Goal: Task Accomplishment & Management: Manage account settings

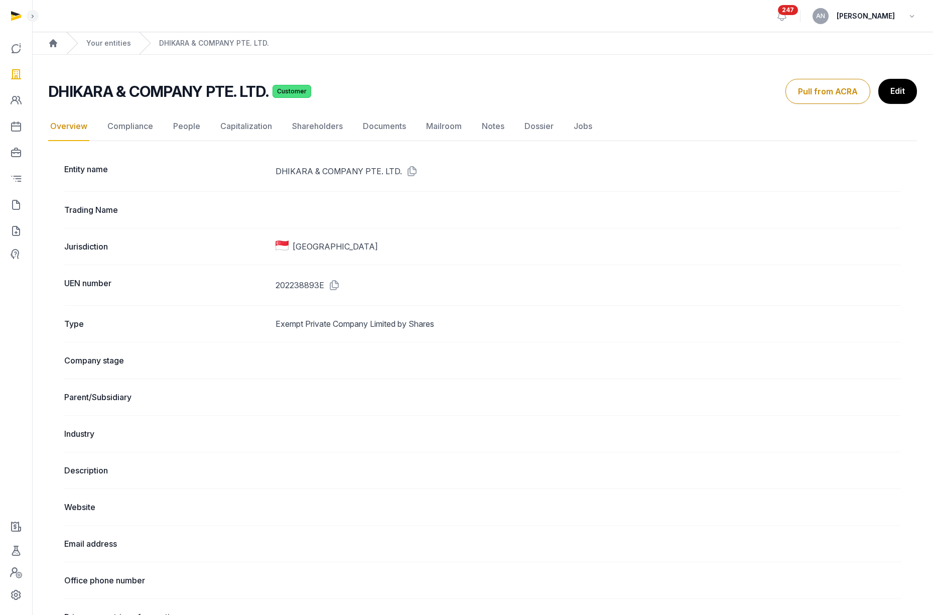
click at [101, 49] on div "Your entities" at bounding box center [98, 43] width 65 height 22
click at [121, 44] on link "Your entities" at bounding box center [108, 43] width 45 height 10
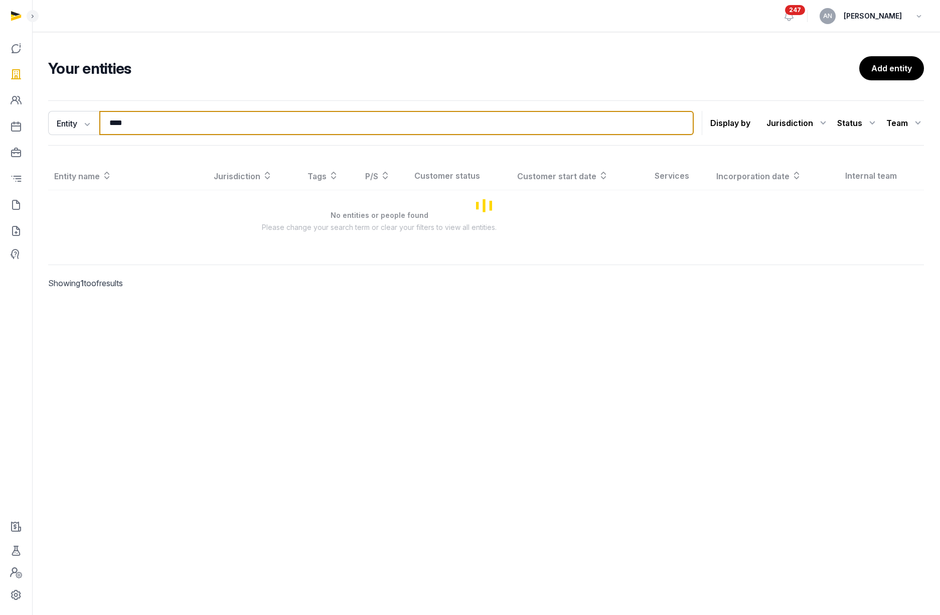
click at [251, 130] on input "****" at bounding box center [396, 123] width 595 height 24
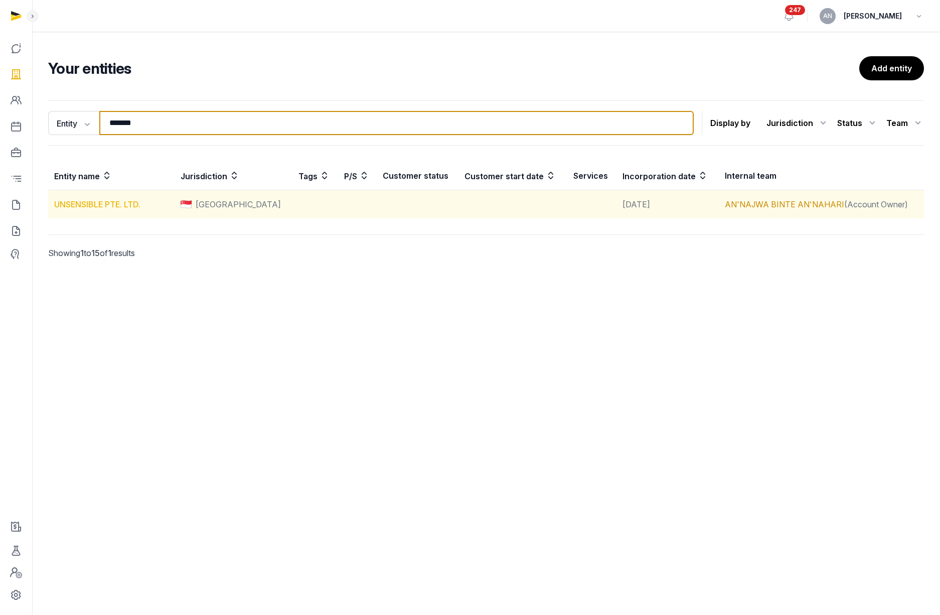
type input "*******"
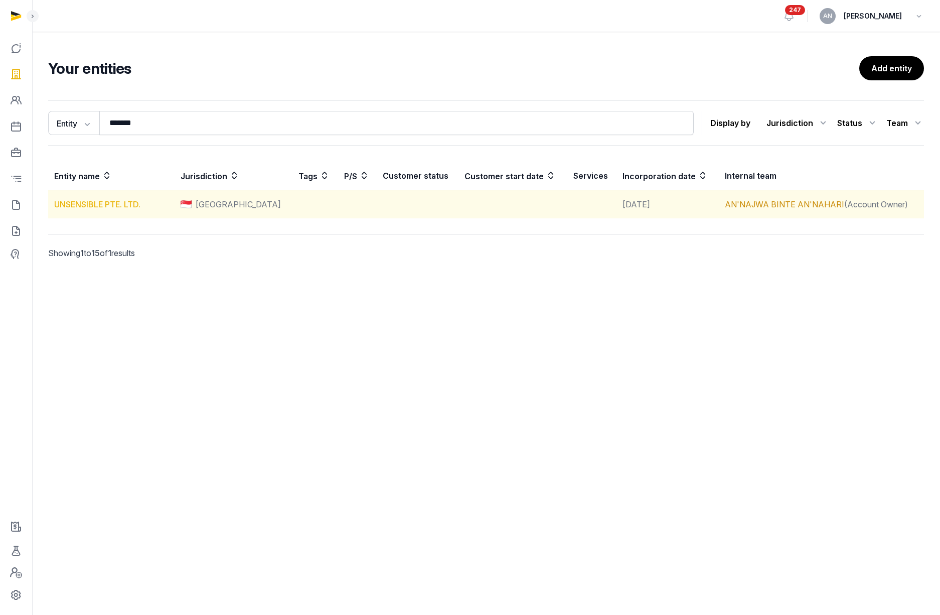
click at [65, 204] on link "UNSENSIBLE PTE. LTD." at bounding box center [97, 204] width 86 height 10
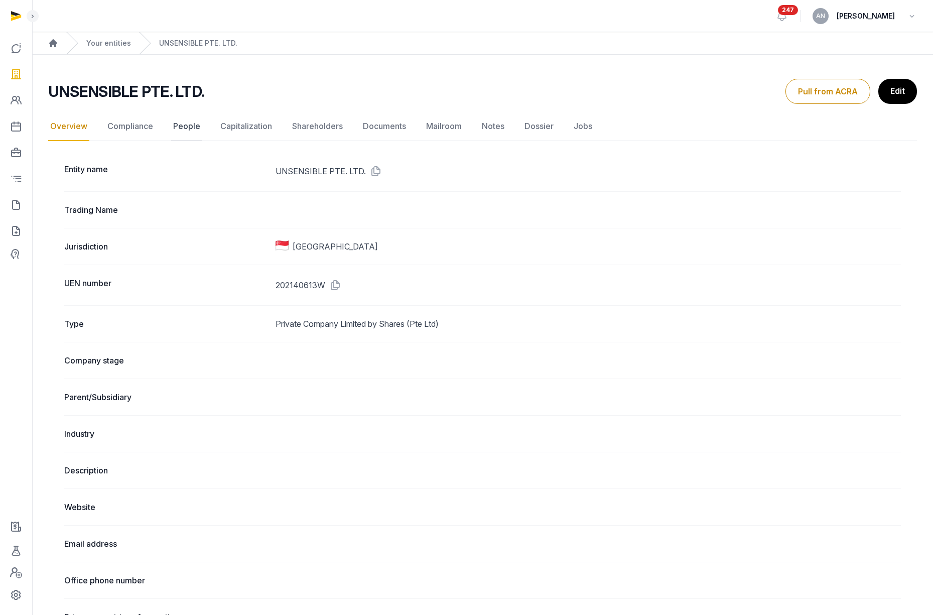
click at [174, 127] on link "People" at bounding box center [186, 126] width 31 height 29
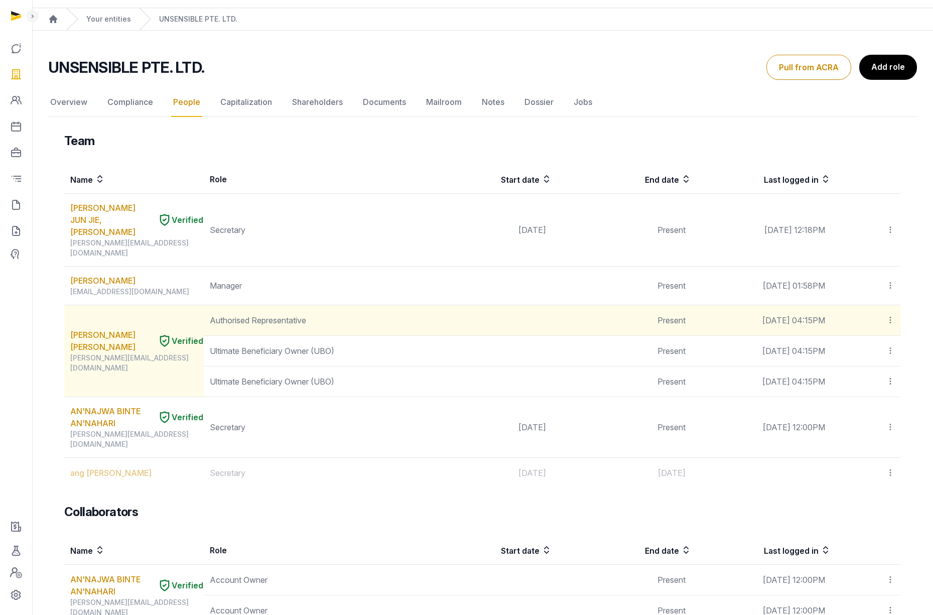
scroll to position [68, 0]
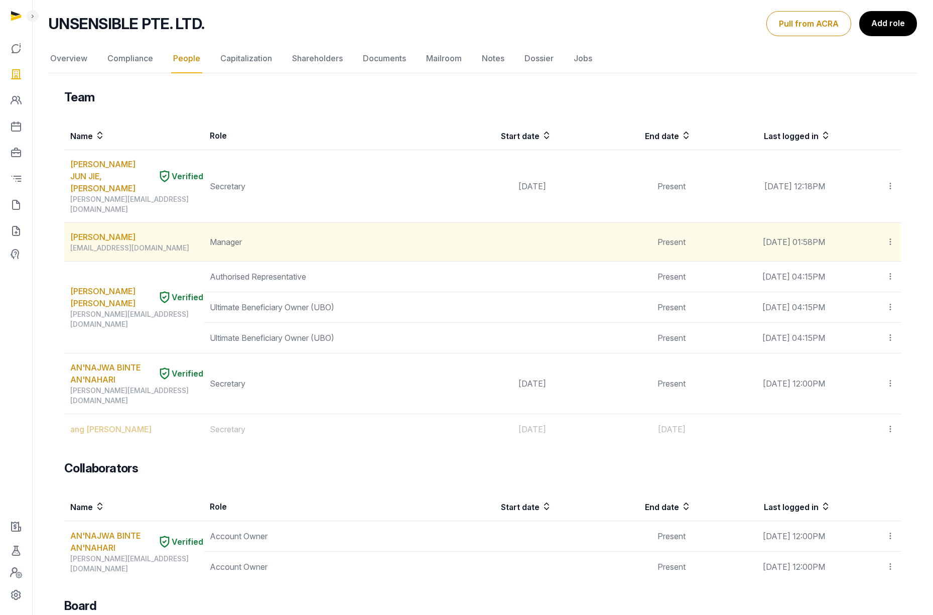
click at [890, 236] on icon at bounding box center [890, 241] width 9 height 11
click at [874, 304] on span "Delete" at bounding box center [873, 309] width 24 height 10
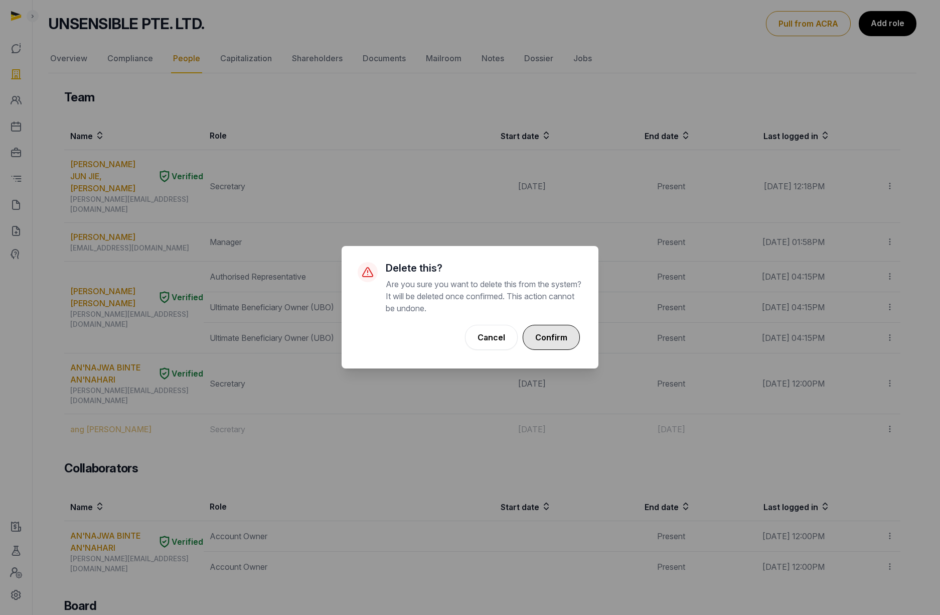
click at [566, 337] on button "Confirm" at bounding box center [551, 337] width 57 height 25
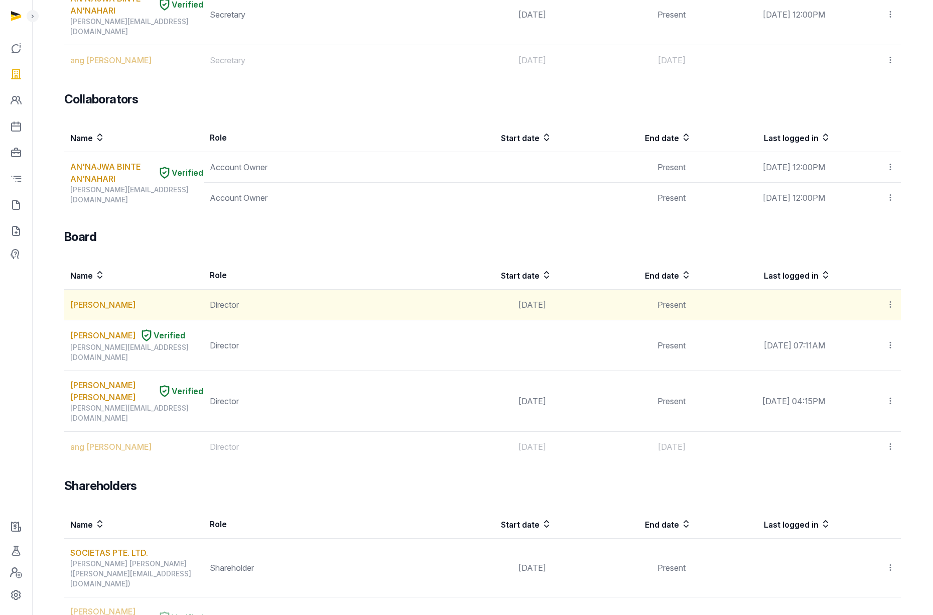
scroll to position [398, 0]
